Goal: Check status: Check status

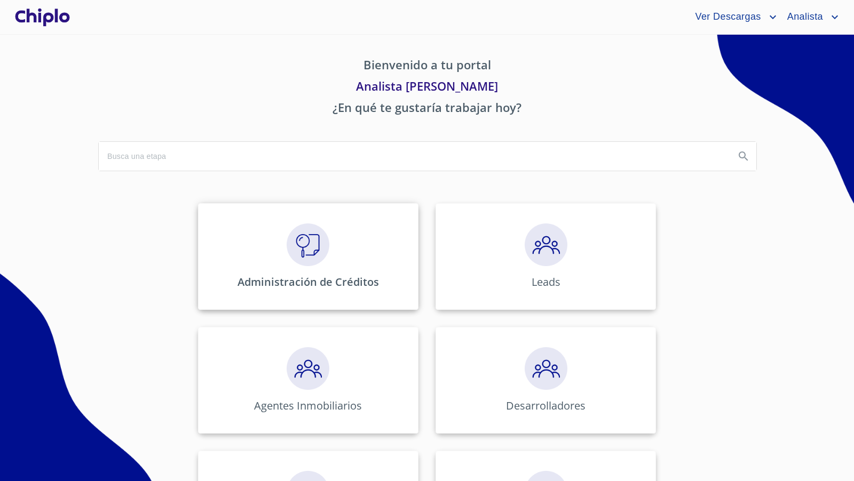
click at [310, 259] on img at bounding box center [308, 245] width 43 height 43
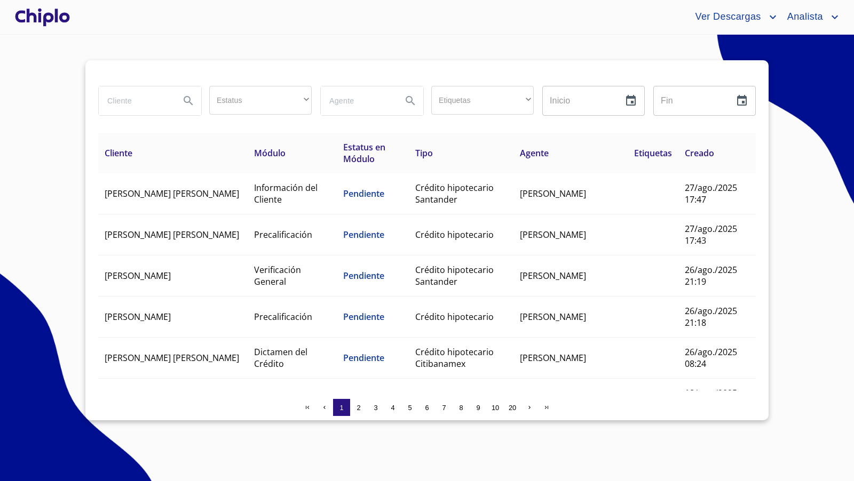
click at [140, 101] on input "search" at bounding box center [135, 100] width 73 height 29
type input "israel"
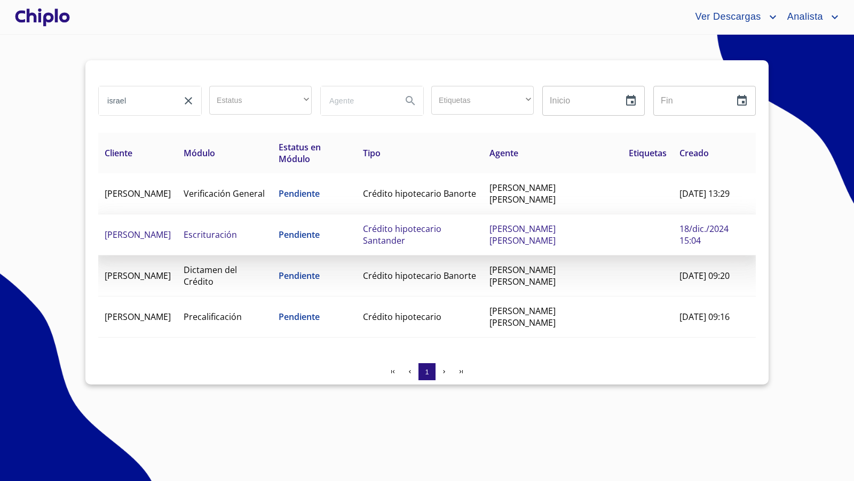
click at [171, 235] on td "[PERSON_NAME]" at bounding box center [137, 235] width 79 height 41
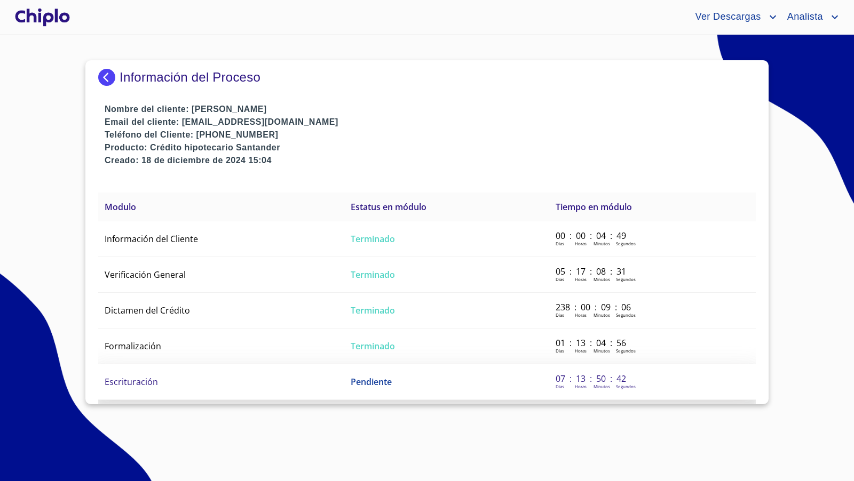
click at [140, 381] on span "Escrituración" at bounding box center [131, 382] width 53 height 12
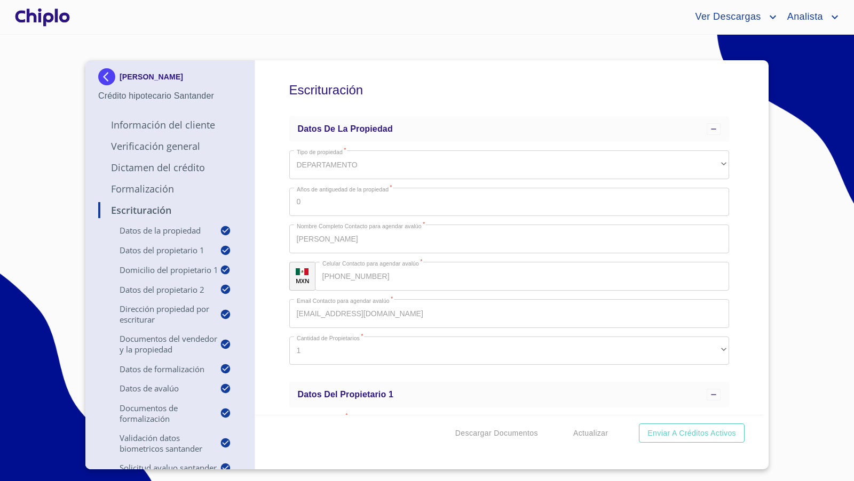
scroll to position [107, 0]
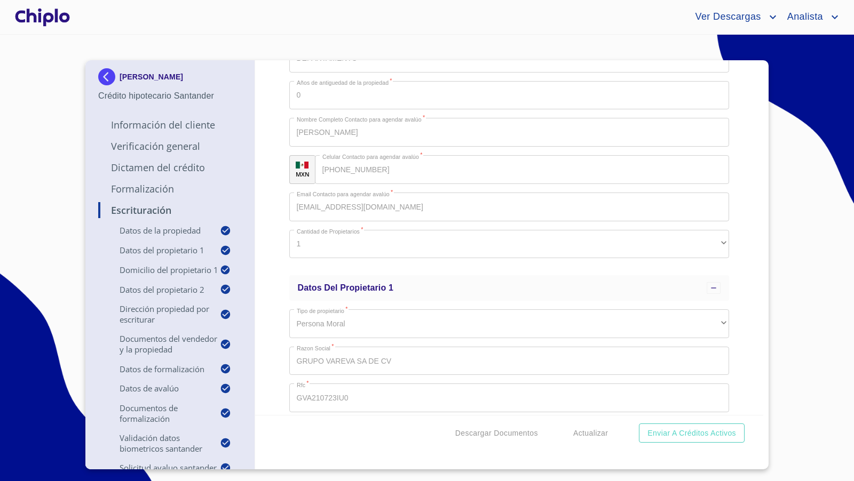
click at [58, 19] on div at bounding box center [42, 17] width 59 height 34
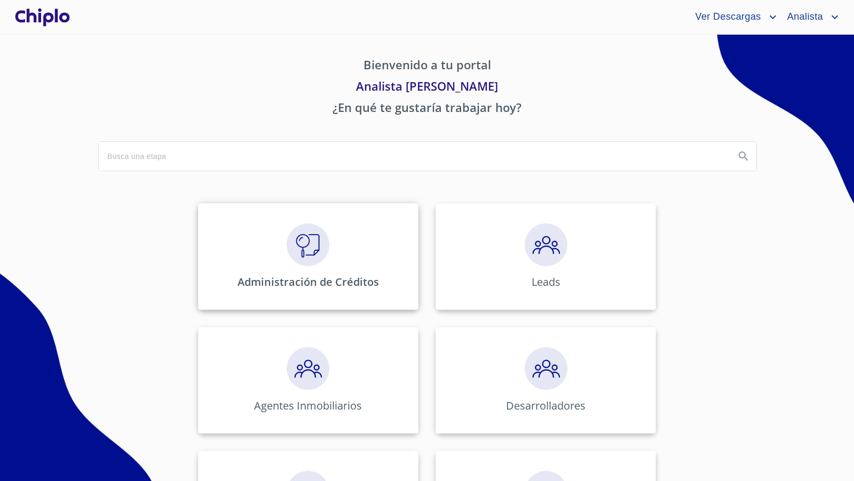
click at [319, 238] on img at bounding box center [308, 245] width 43 height 43
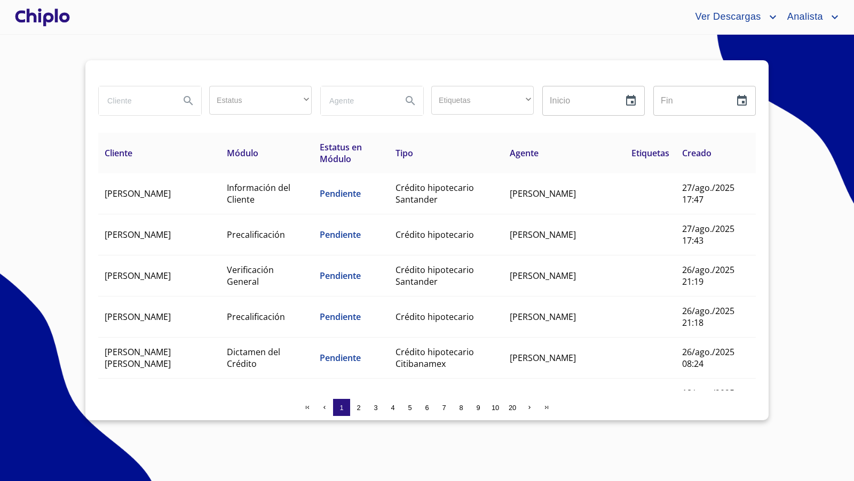
click at [123, 100] on input "search" at bounding box center [135, 100] width 73 height 29
type input "karla daniela"
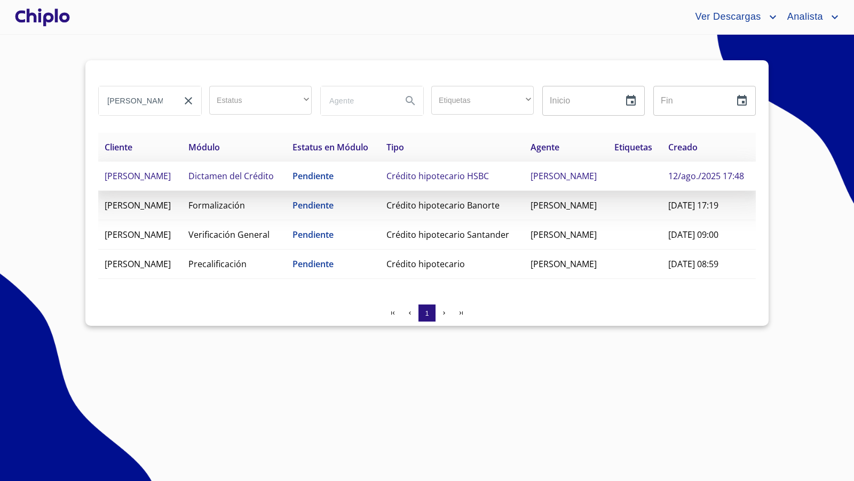
click at [171, 182] on span "[PERSON_NAME] [PERSON_NAME]" at bounding box center [138, 176] width 66 height 12
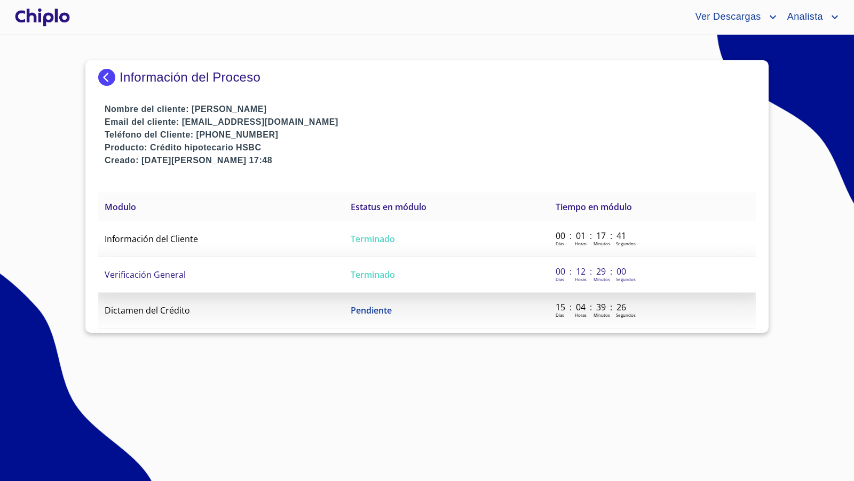
click at [169, 269] on span "Verificación General" at bounding box center [145, 275] width 81 height 12
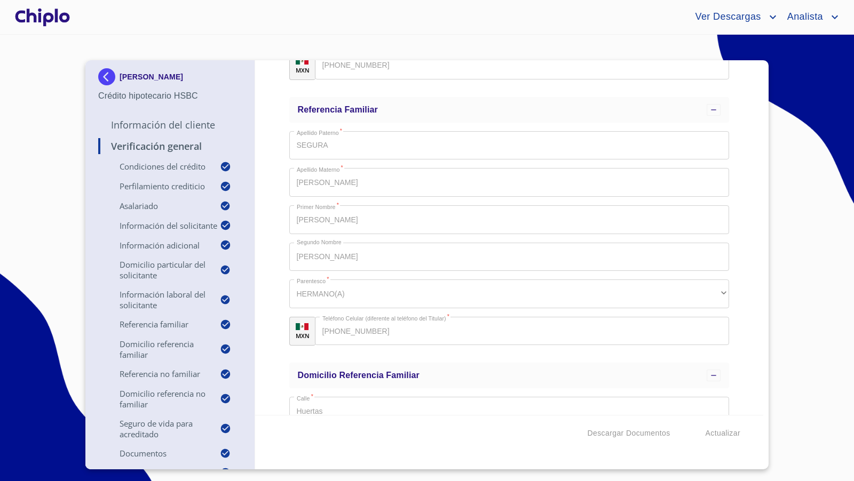
click at [742, 273] on div "Verificación General Condiciones del Crédito Selecciona tu producto   * Adquisi…" at bounding box center [509, 237] width 509 height 355
click at [756, 128] on div "Verificación General Condiciones del Crédito Selecciona tu producto   * Adquisi…" at bounding box center [509, 237] width 509 height 355
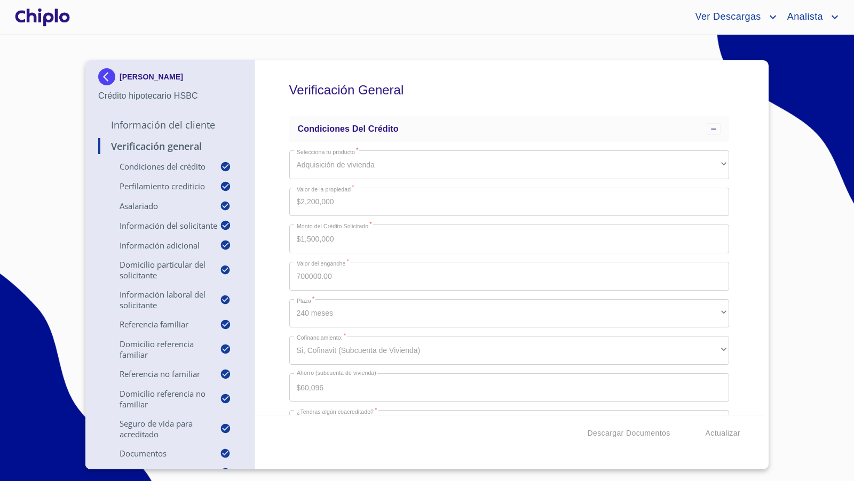
scroll to position [6193, 0]
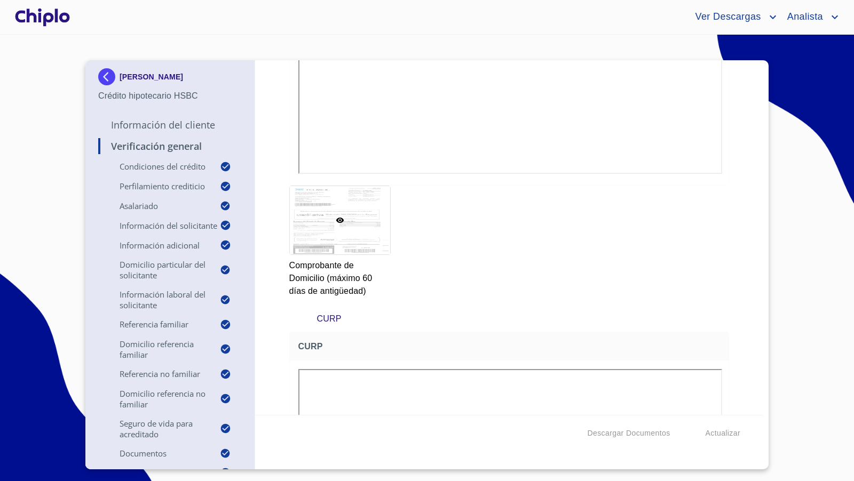
click at [108, 69] on img at bounding box center [108, 76] width 21 height 17
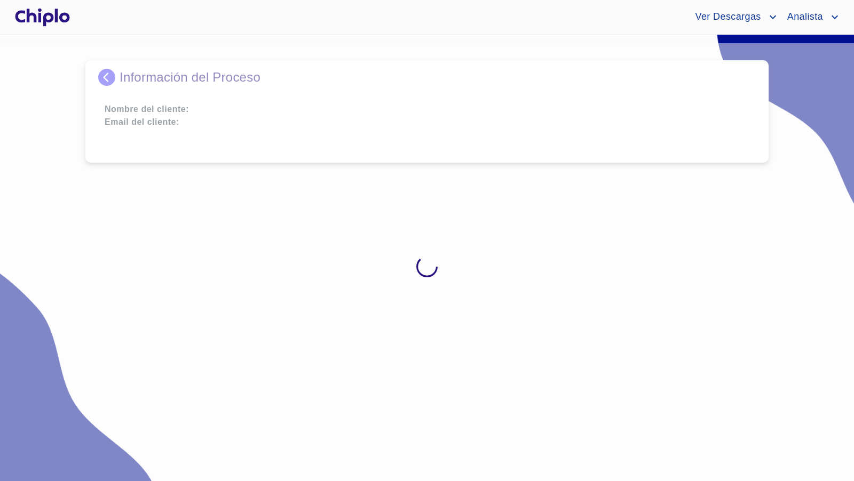
click at [107, 76] on img at bounding box center [108, 77] width 21 height 17
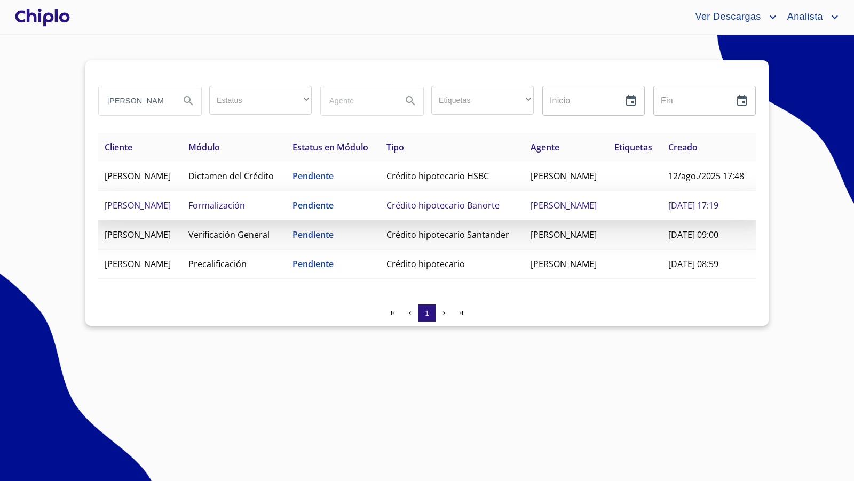
click at [461, 220] on td "Crédito hipotecario Banorte" at bounding box center [452, 205] width 144 height 29
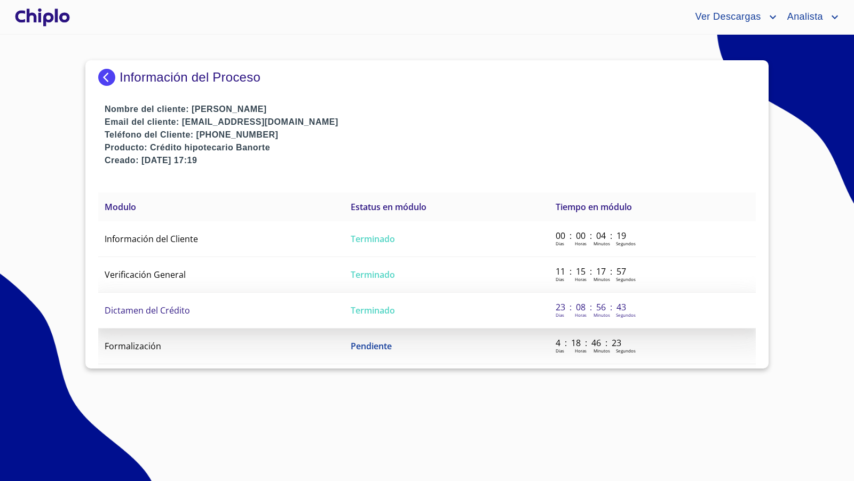
click at [156, 310] on span "Dictamen del Crédito" at bounding box center [147, 311] width 85 height 12
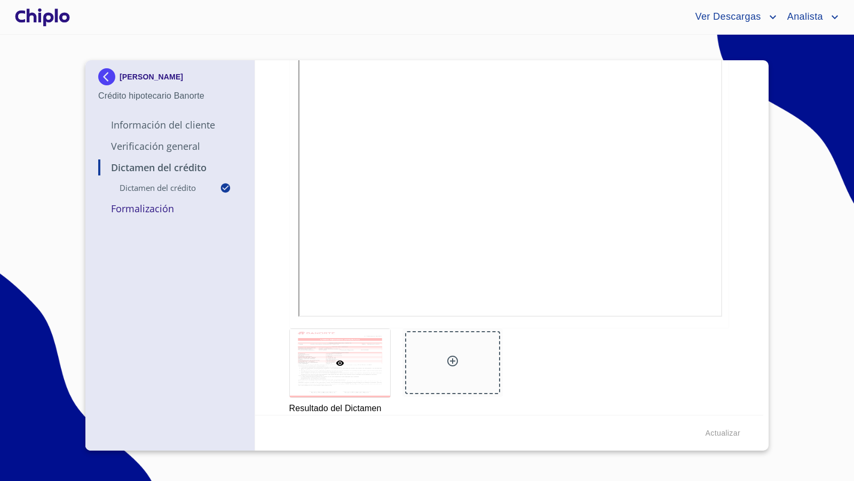
scroll to position [220, 0]
click at [174, 144] on p "Verificación General" at bounding box center [170, 146] width 144 height 13
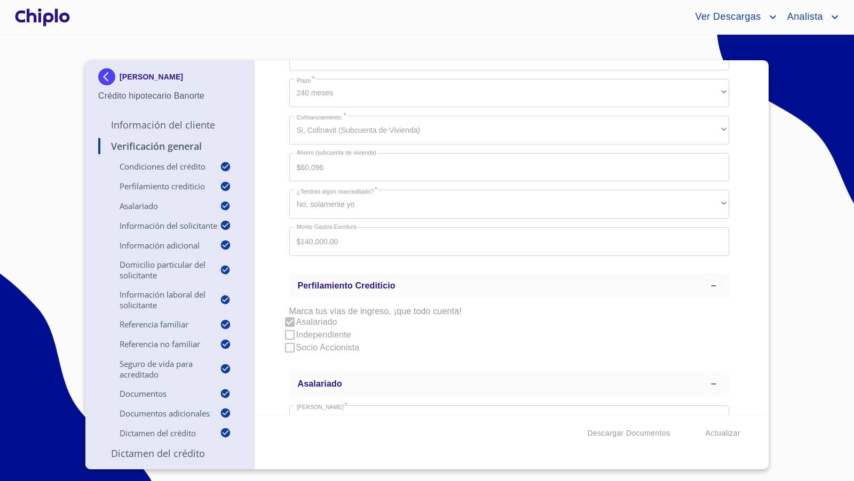
scroll to position [793, 0]
